Goal: Information Seeking & Learning: Learn about a topic

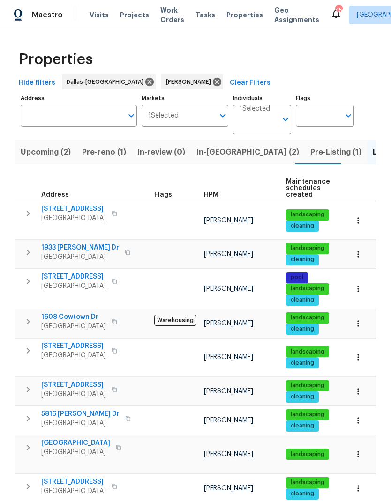
scroll to position [46, 0]
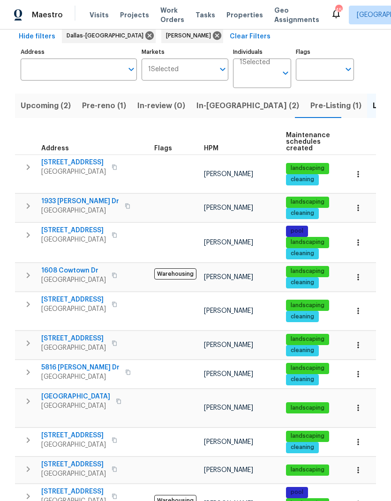
click at [217, 104] on span "In-[GEOGRAPHIC_DATA] (2)" at bounding box center [247, 105] width 103 height 13
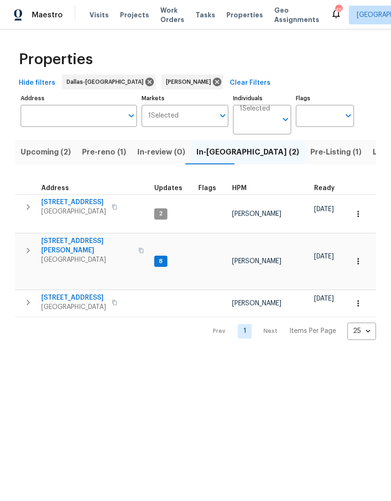
click at [79, 204] on span "[STREET_ADDRESS]" at bounding box center [73, 202] width 65 height 9
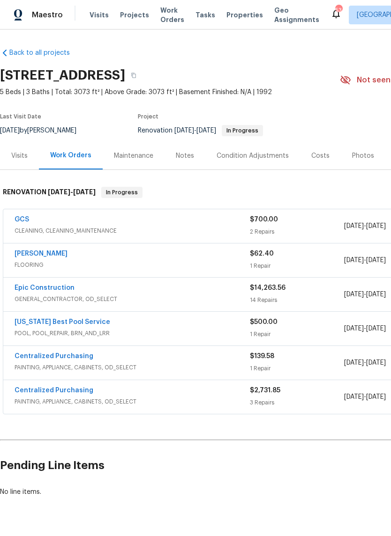
click at [46, 287] on link "Epic Construction" at bounding box center [45, 288] width 60 height 7
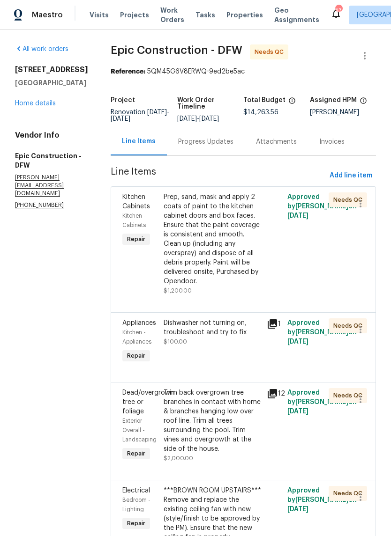
click at [201, 146] on div "Progress Updates" at bounding box center [205, 141] width 55 height 9
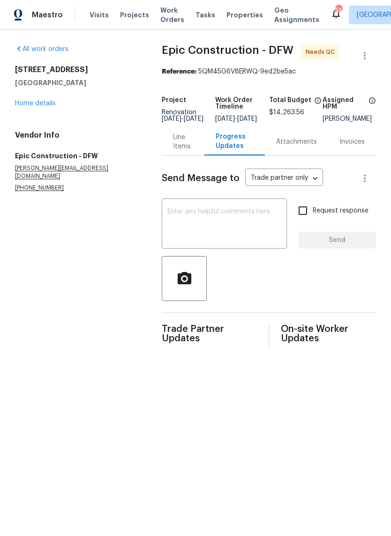
click at [38, 103] on link "Home details" at bounding box center [35, 103] width 41 height 7
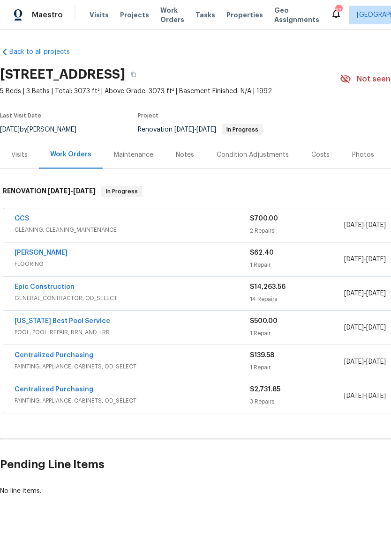
scroll to position [1, 0]
click at [47, 254] on link "Sherwin Williams" at bounding box center [41, 253] width 53 height 7
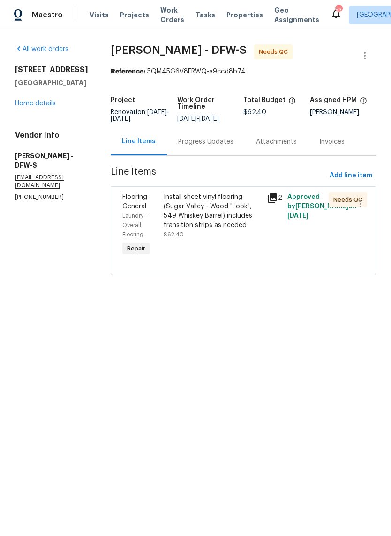
click at [206, 142] on div "Progress Updates" at bounding box center [205, 141] width 55 height 9
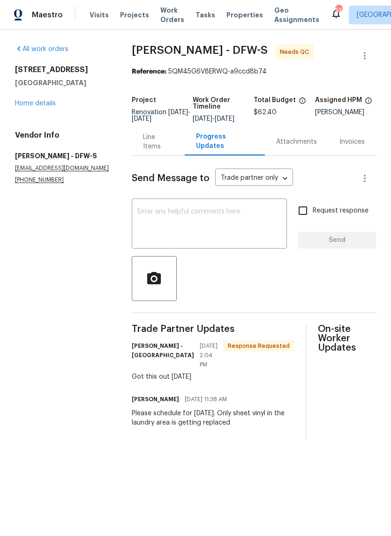
click at [165, 144] on div "Line Items" at bounding box center [158, 142] width 31 height 19
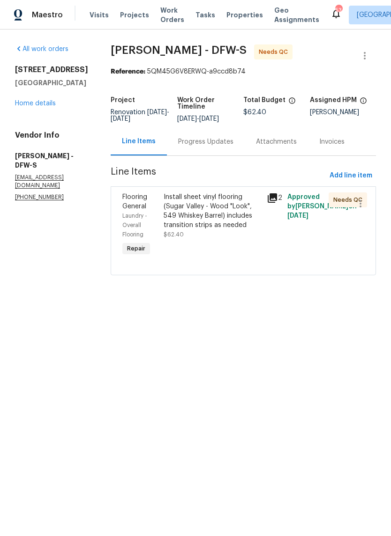
click at [37, 107] on link "Home details" at bounding box center [35, 103] width 41 height 7
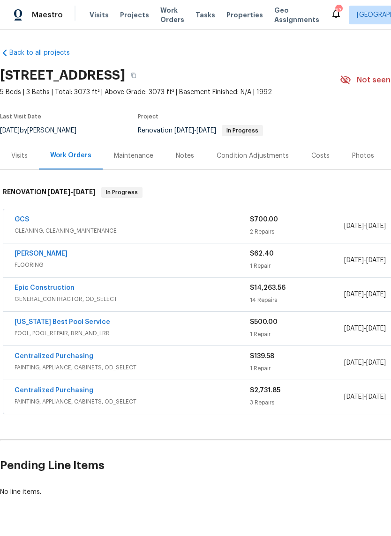
click at [25, 217] on link "GCS" at bounding box center [22, 219] width 15 height 7
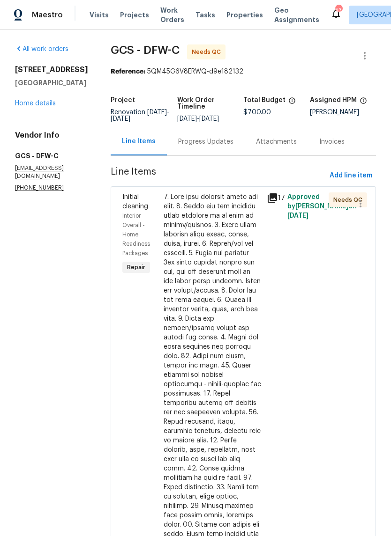
click at [196, 143] on div "Progress Updates" at bounding box center [206, 142] width 78 height 28
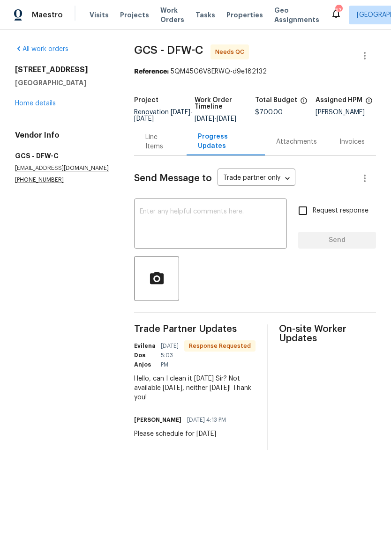
click at [34, 103] on link "Home details" at bounding box center [35, 103] width 41 height 7
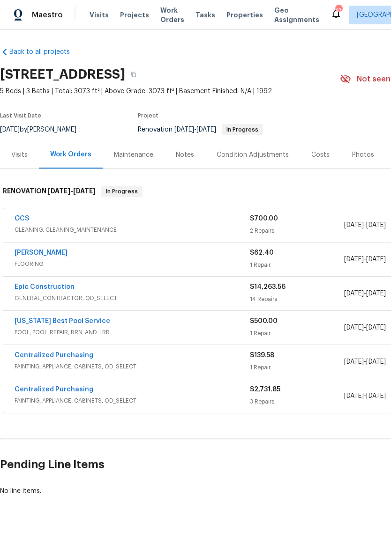
scroll to position [1, 0]
click at [59, 321] on link "Texas Best Pool Service" at bounding box center [63, 321] width 96 height 7
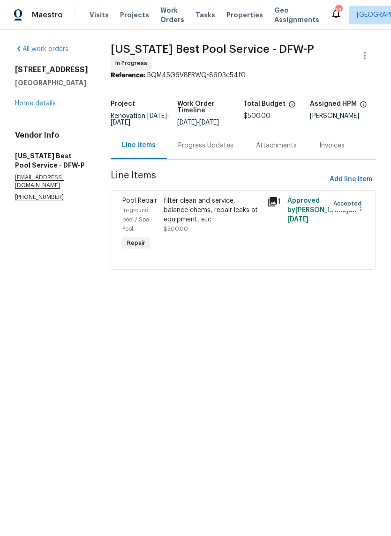
click at [40, 107] on link "Home details" at bounding box center [35, 103] width 41 height 7
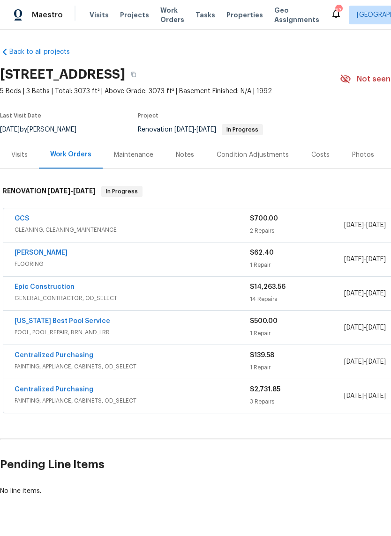
scroll to position [1, 0]
